Goal: Consume media (video, audio): Consume media (video, audio)

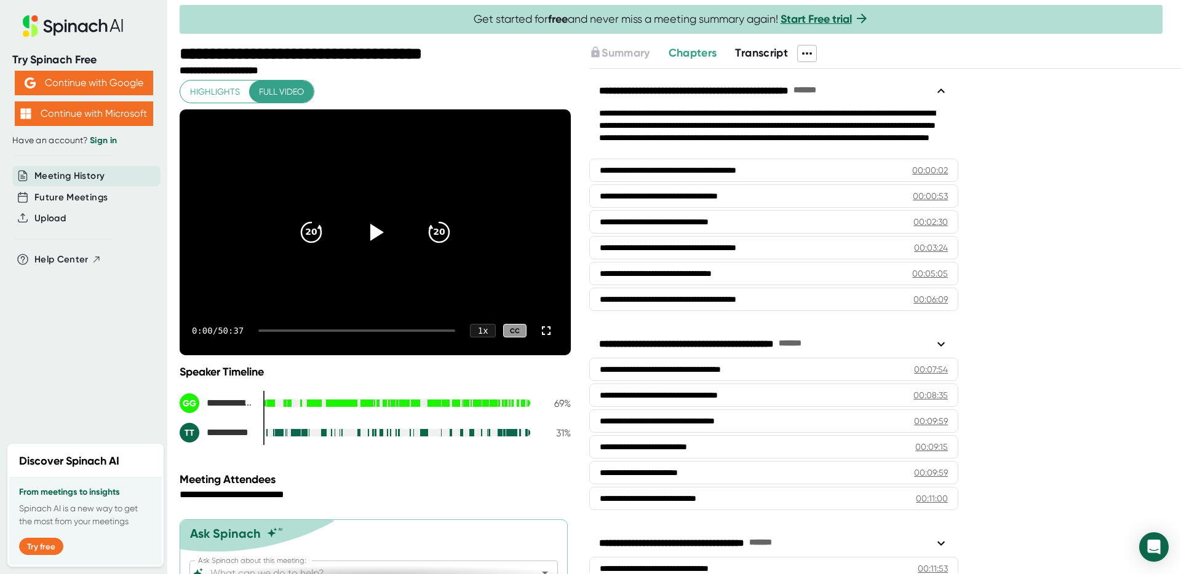
click at [292, 330] on div at bounding box center [356, 331] width 197 height 2
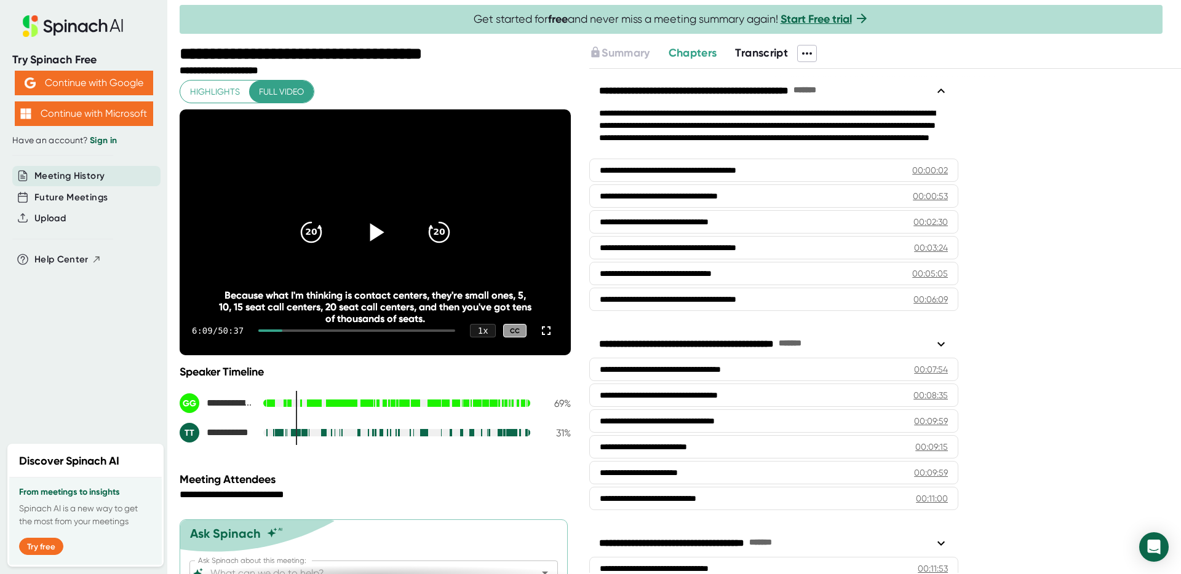
click at [375, 240] on icon at bounding box center [375, 232] width 31 height 31
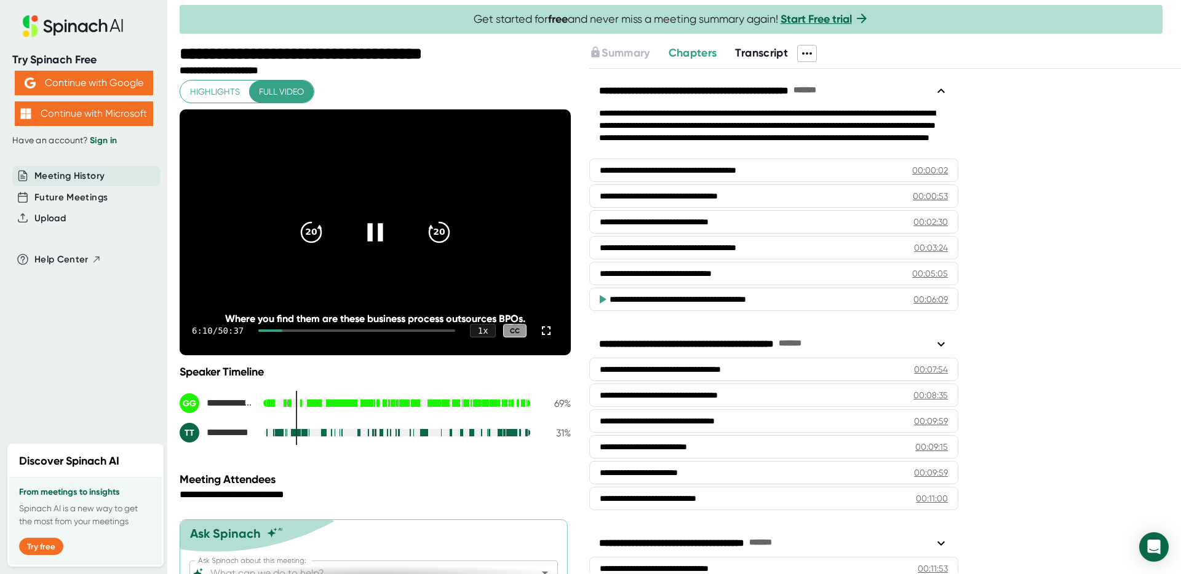
click at [355, 331] on div at bounding box center [356, 331] width 197 height 2
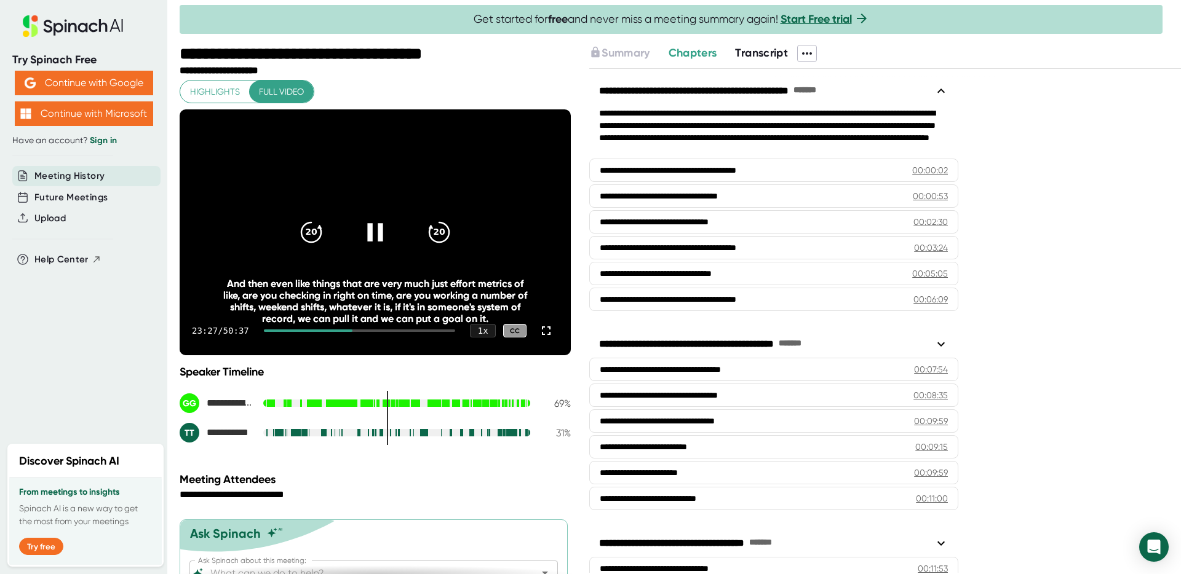
click at [370, 239] on icon at bounding box center [374, 232] width 15 height 18
click at [378, 327] on div "23:27 / 50:37 1 x CC" at bounding box center [375, 330] width 391 height 49
click at [378, 332] on div "23:27 / 50:37 1 x CC" at bounding box center [375, 330] width 391 height 49
click at [378, 330] on div at bounding box center [359, 331] width 191 height 2
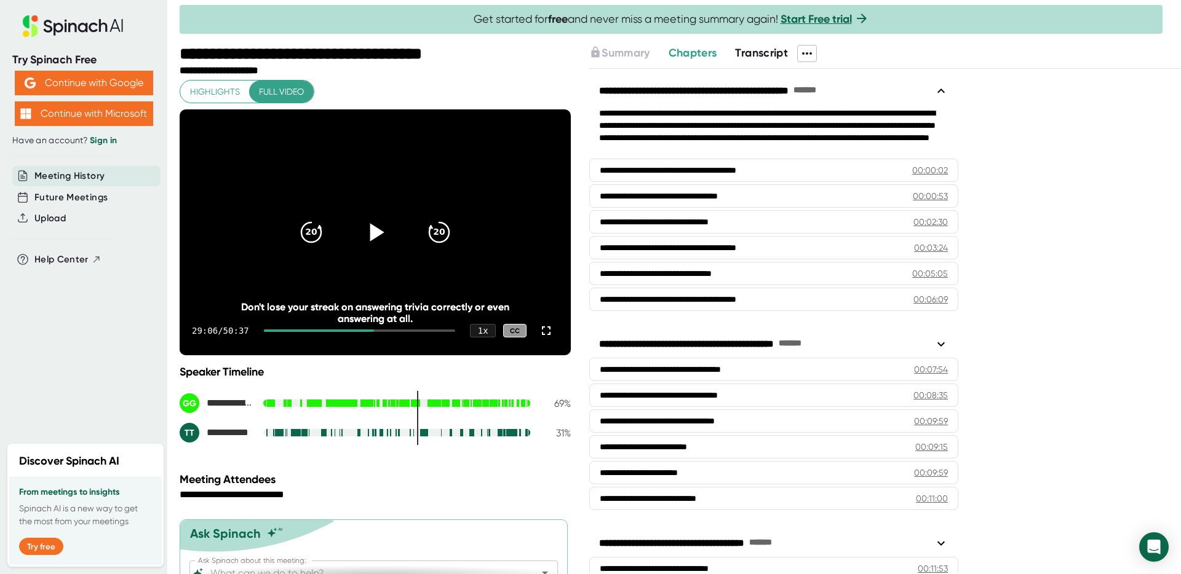
click at [355, 223] on div at bounding box center [375, 233] width 52 height 52
click at [397, 333] on div "29:08 / 50:37 1 x CC" at bounding box center [375, 330] width 391 height 49
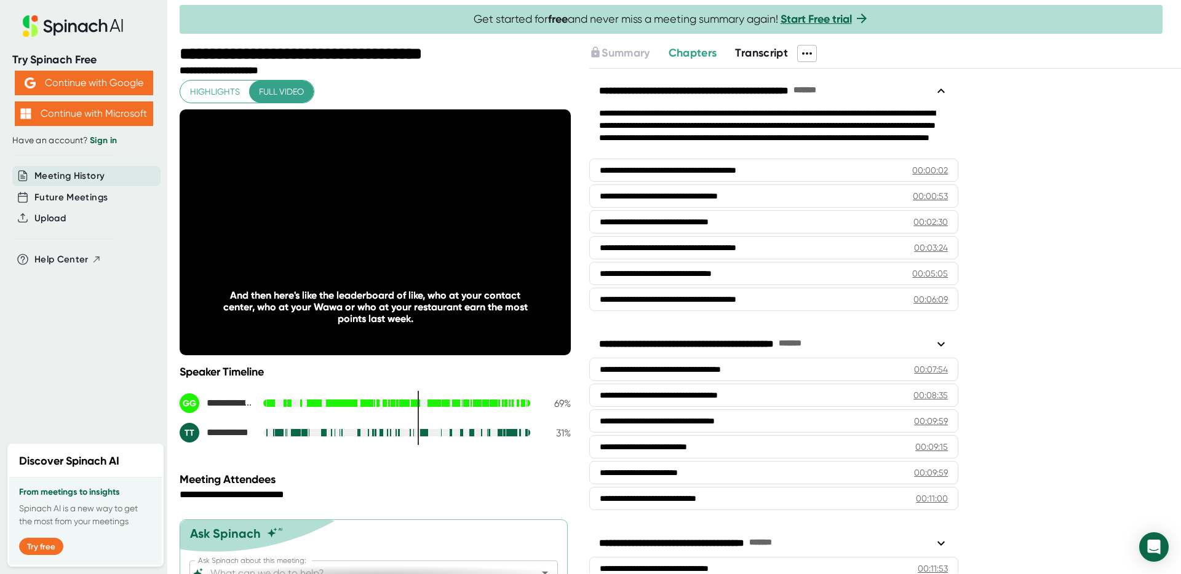
click at [213, 85] on span "Highlights" at bounding box center [215, 91] width 50 height 15
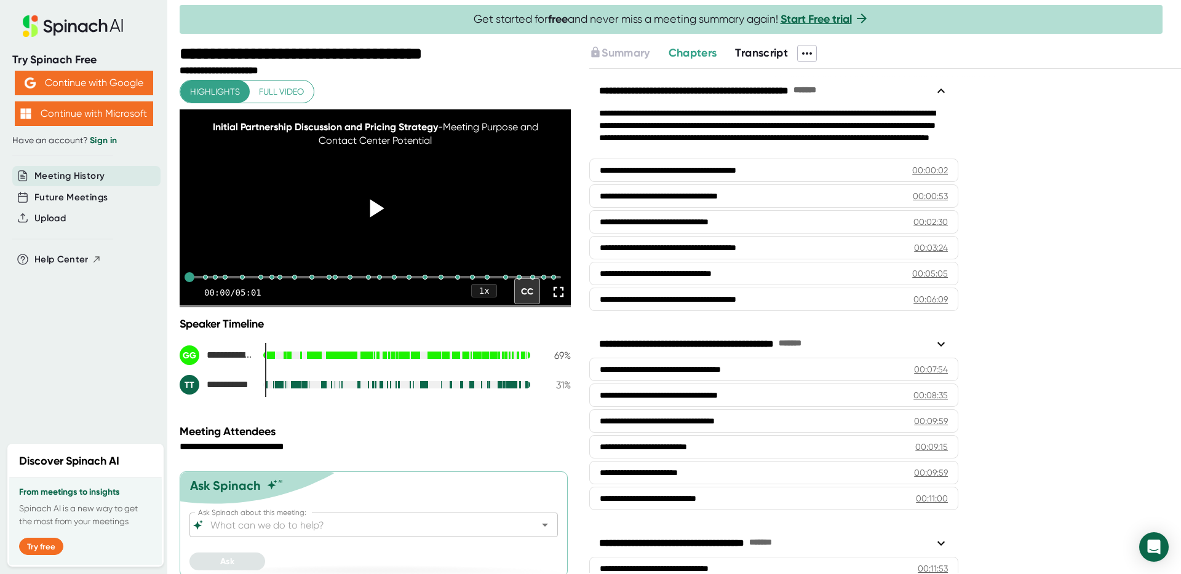
click at [379, 216] on icon at bounding box center [375, 208] width 31 height 31
click at [262, 282] on div at bounding box center [261, 277] width 10 height 10
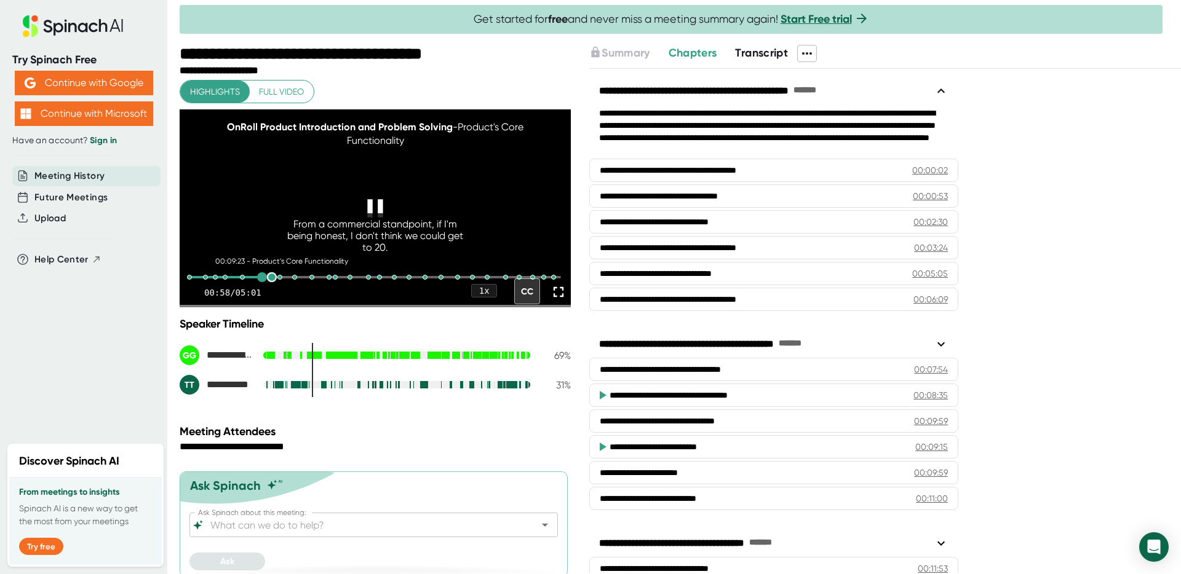
click at [271, 282] on div at bounding box center [272, 277] width 10 height 10
click at [282, 282] on div at bounding box center [280, 277] width 10 height 10
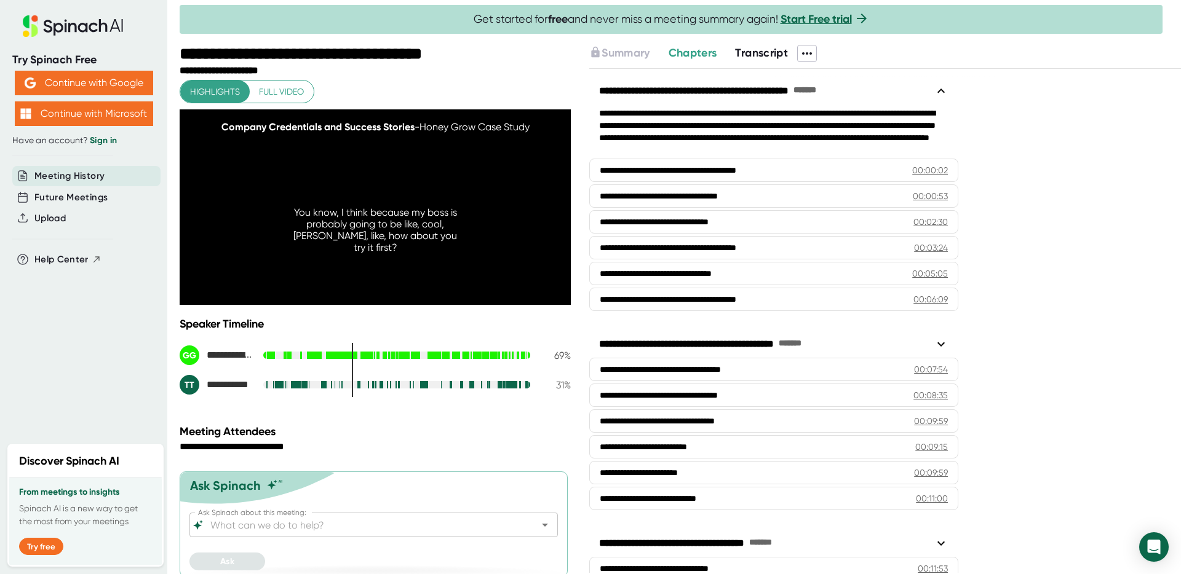
click at [280, 93] on span "Full video" at bounding box center [281, 91] width 45 height 15
